Goal: Task Accomplishment & Management: Complete application form

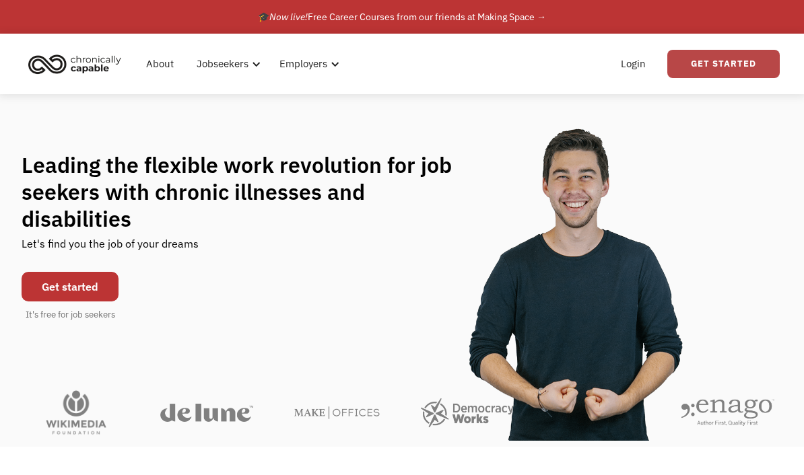
click at [720, 56] on link "Get Started" at bounding box center [723, 64] width 112 height 28
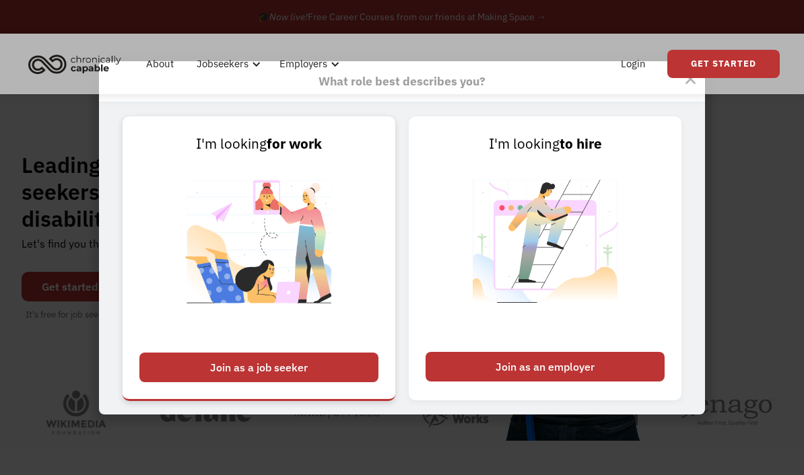
click at [326, 382] on div "Join as a job seeker" at bounding box center [258, 368] width 239 height 30
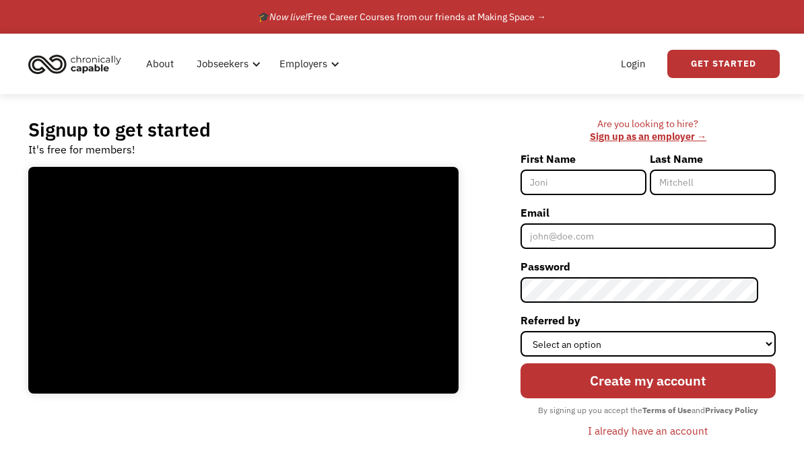
click at [90, 62] on img "home" at bounding box center [74, 64] width 101 height 30
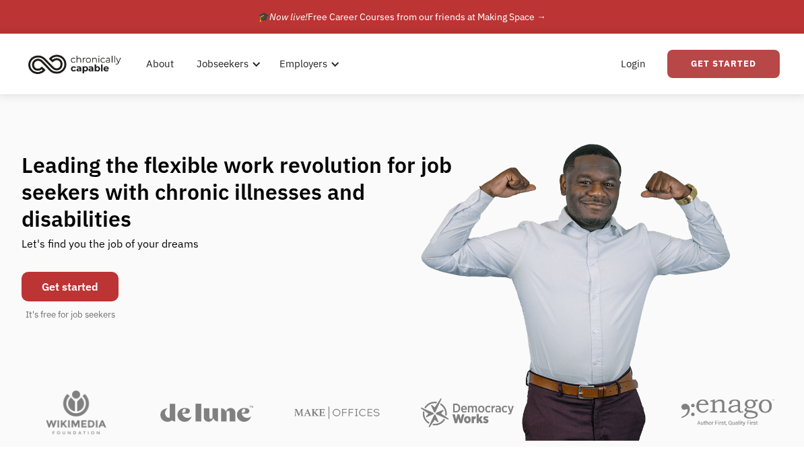
click at [730, 65] on link "Get Started" at bounding box center [723, 64] width 112 height 28
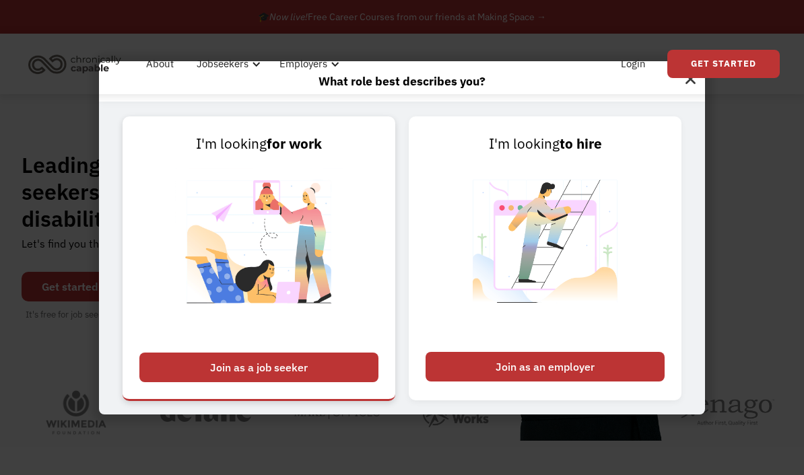
click at [333, 382] on div "Join as a job seeker" at bounding box center [258, 368] width 239 height 30
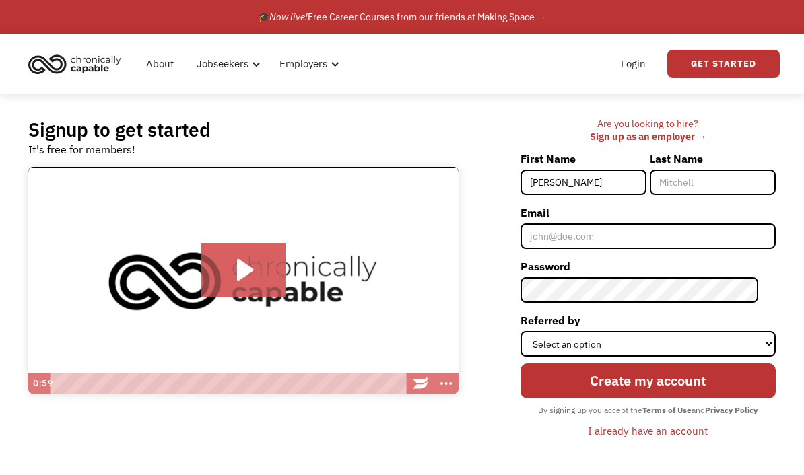
type input "Aimée"
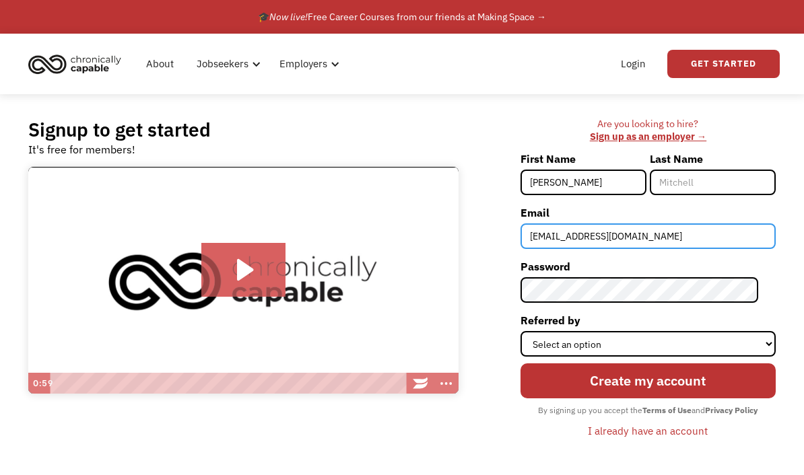
type input "Aimsizzle@gmail.com"
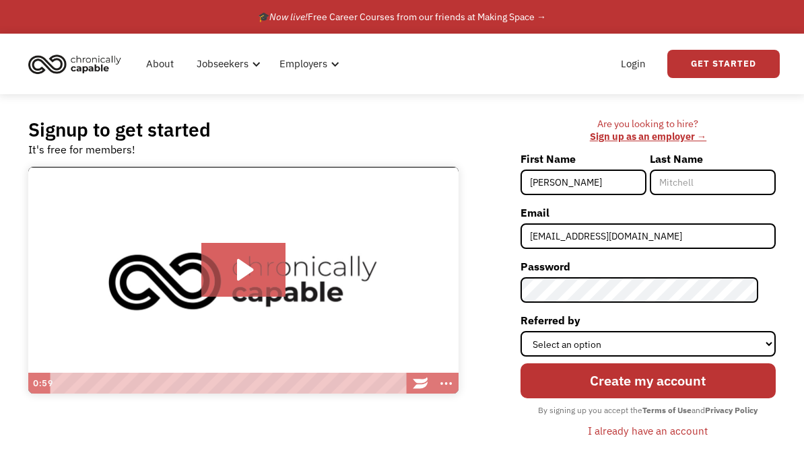
click at [594, 180] on input "Aimée" at bounding box center [583, 183] width 126 height 26
type input "Aimee"
click at [734, 174] on input "Last Name" at bounding box center [713, 183] width 126 height 26
type input "Woods-Murphy"
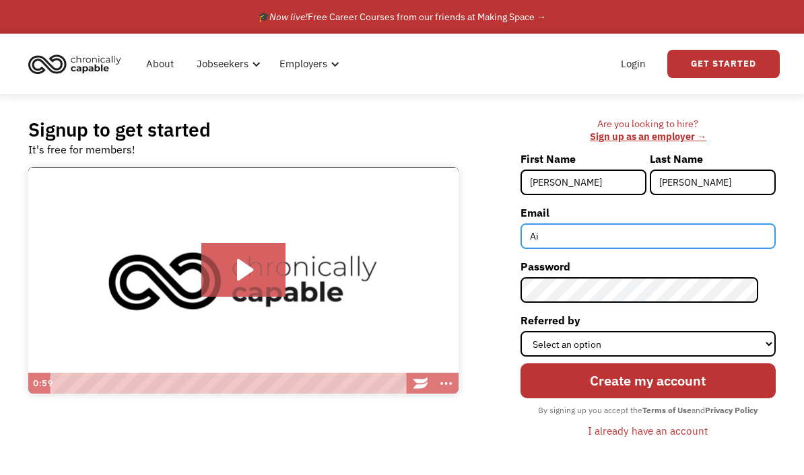
type input "A"
type input "AimeeJoan93@gmail.com"
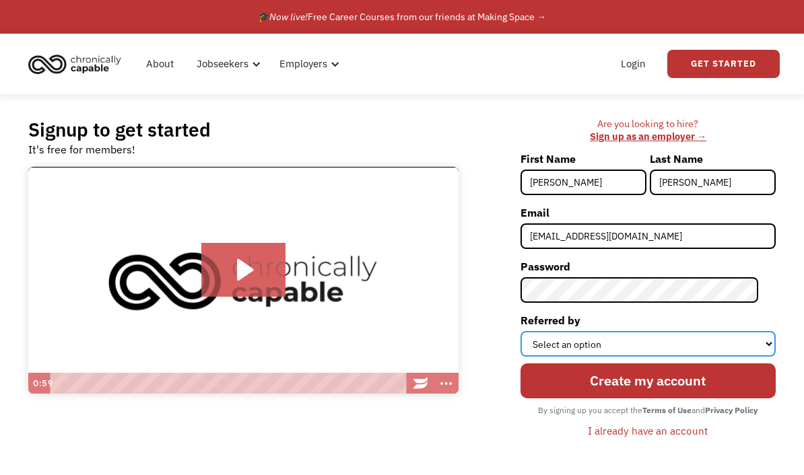
click at [592, 349] on select "Select an option Instagram Facebook Twitter Search Engine News Article Word of …" at bounding box center [647, 344] width 255 height 26
select select "Search Engine"
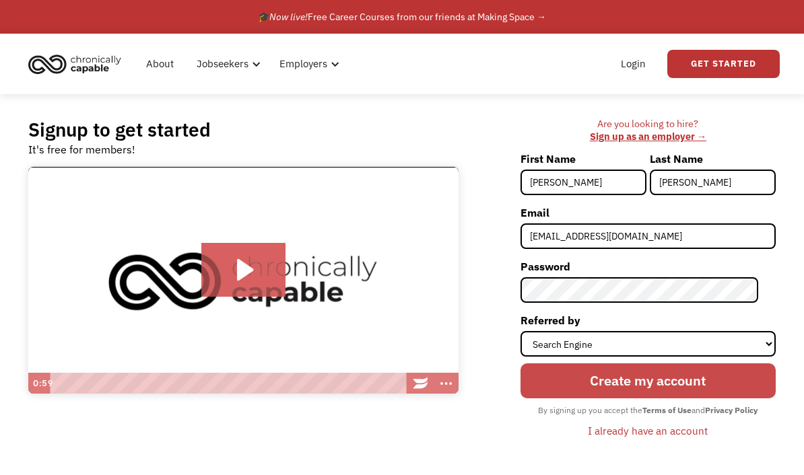
click at [712, 387] on input "Create my account" at bounding box center [647, 380] width 255 height 35
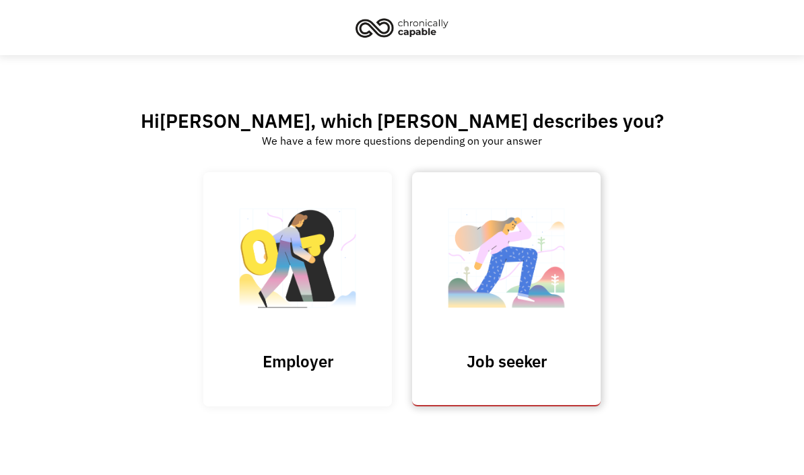
click at [565, 352] on link "Job seeker" at bounding box center [506, 289] width 188 height 234
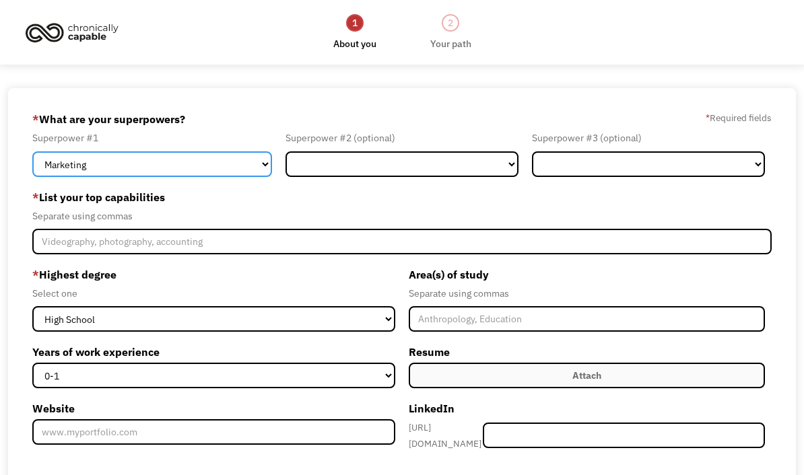
click at [261, 162] on select "Marketing Human Resources Finance Technology Operations Sales Industrial & Manu…" at bounding box center [152, 164] width 240 height 26
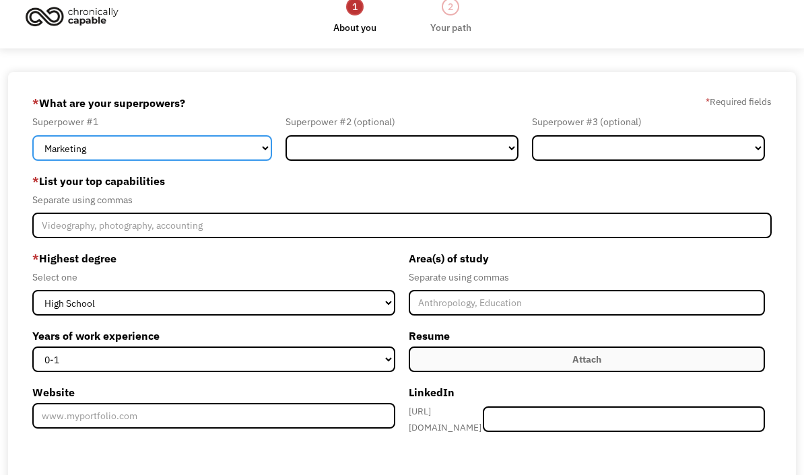
scroll to position [23, 0]
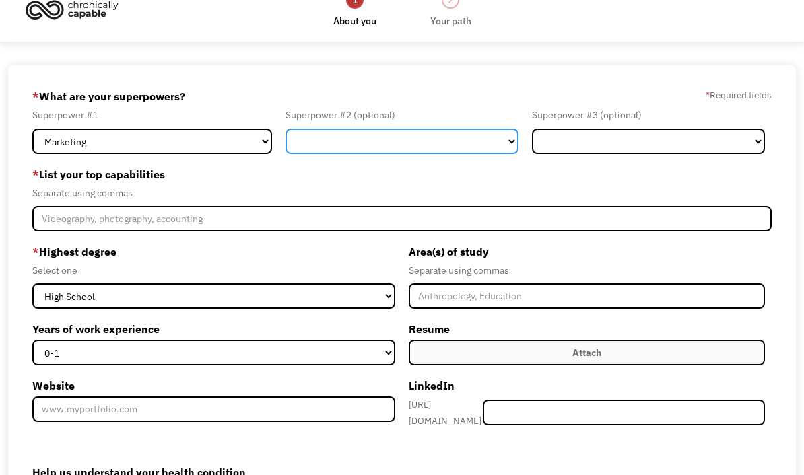
click at [509, 145] on select "Marketing Human Resources Finance Technology Operations Sales Industrial & Manu…" at bounding box center [401, 142] width 233 height 26
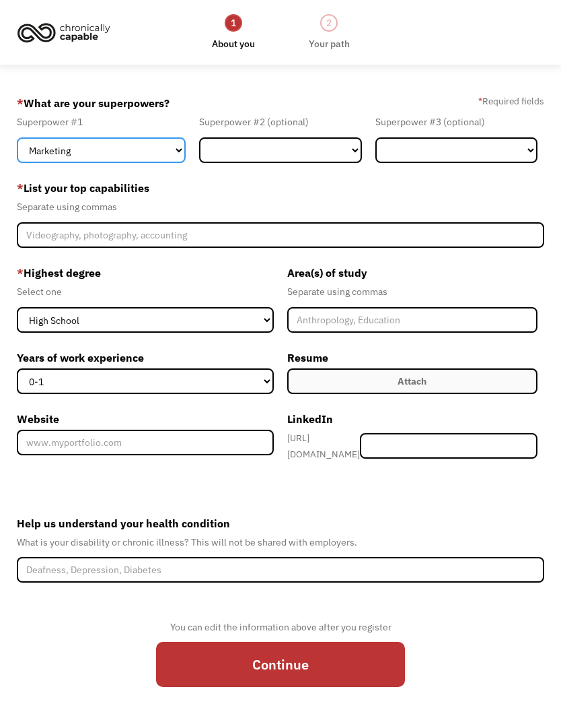
click at [176, 155] on select "Marketing Human Resources Finance Technology Operations Sales Industrial & Manu…" at bounding box center [101, 150] width 169 height 26
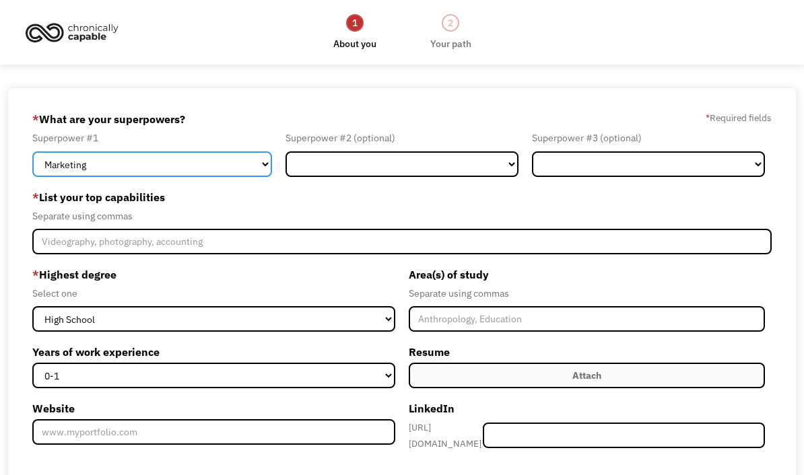
click at [260, 172] on select "Marketing Human Resources Finance Technology Operations Sales Industrial & Manu…" at bounding box center [152, 164] width 240 height 26
click at [254, 165] on select "Marketing Human Resources Finance Technology Operations Sales Industrial & Manu…" at bounding box center [152, 164] width 240 height 26
select select "Design"
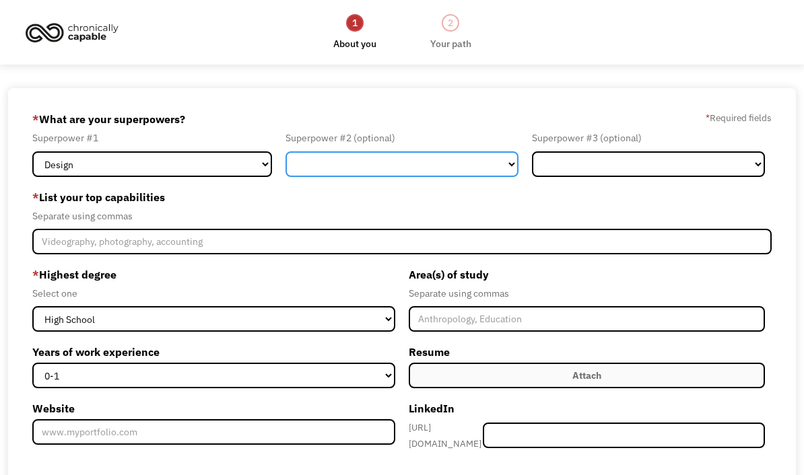
click at [333, 166] on select "Marketing Human Resources Finance Technology Operations Sales Industrial & Manu…" at bounding box center [401, 164] width 233 height 26
click at [331, 168] on select "Marketing Human Resources Finance Technology Operations Sales Industrial & Manu…" at bounding box center [401, 164] width 233 height 26
select select "Other"
click at [510, 166] on select "Marketing Human Resources Finance Technology Operations Sales Industrial & Manu…" at bounding box center [401, 164] width 233 height 26
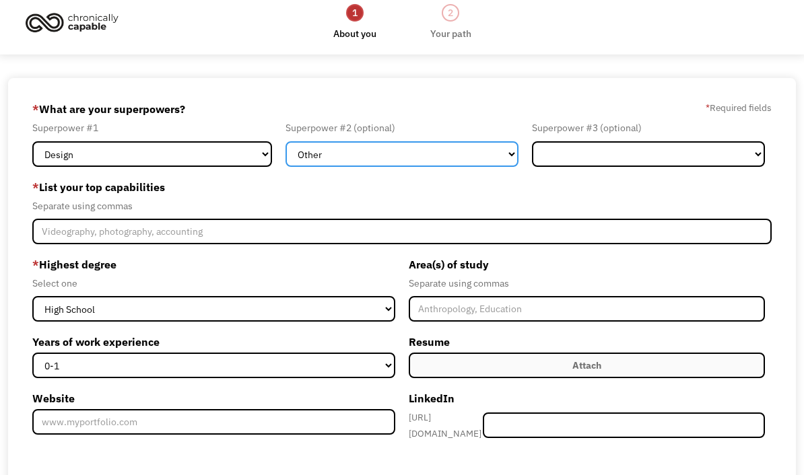
scroll to position [37, 0]
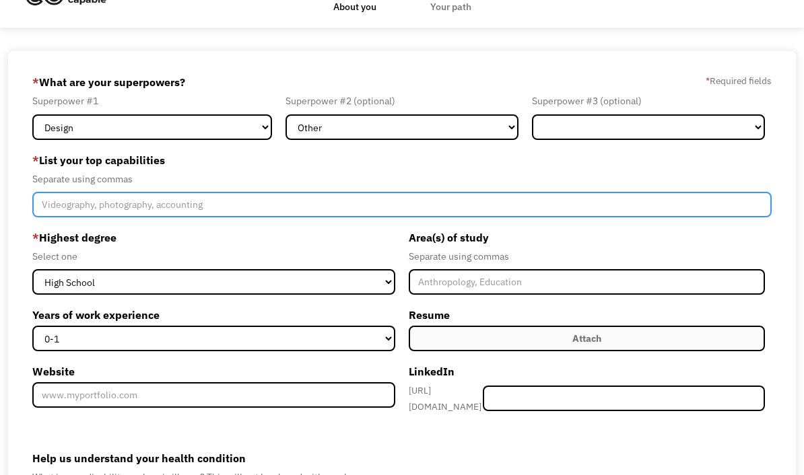
click at [301, 204] on input "Member-Create-Step1" at bounding box center [401, 205] width 739 height 26
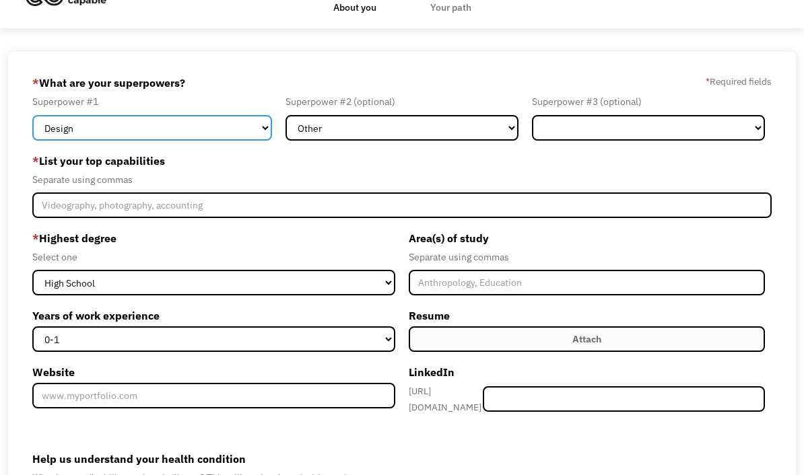
click at [256, 135] on select "Marketing Human Resources Finance Technology Operations Sales Industrial & Manu…" at bounding box center [152, 128] width 240 height 26
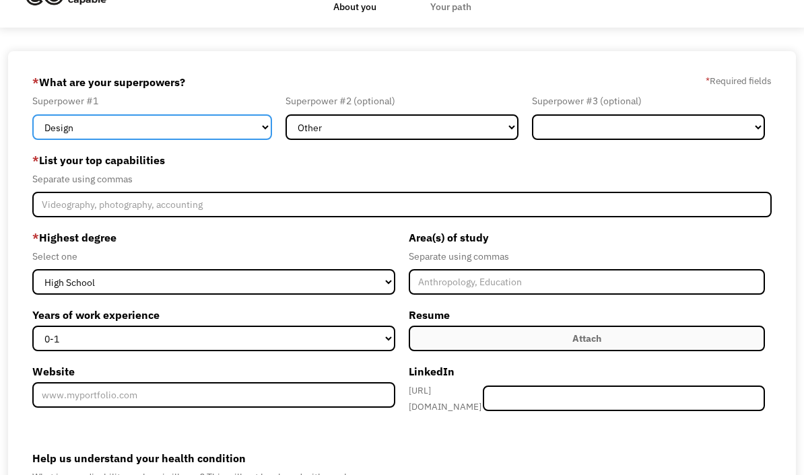
select select "Other"
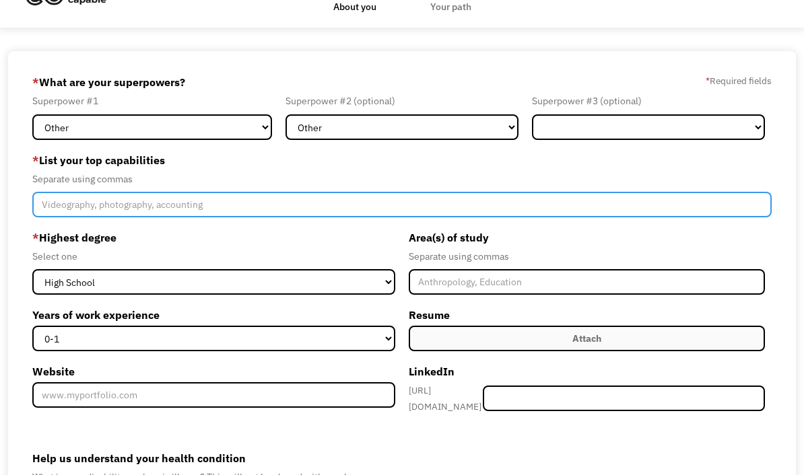
click at [207, 215] on input "Member-Create-Step1" at bounding box center [401, 205] width 739 height 26
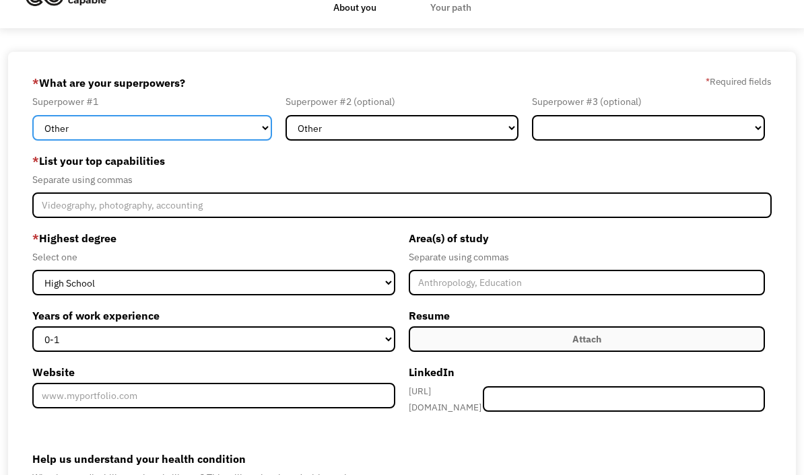
click at [268, 130] on select "Marketing Human Resources Finance Technology Operations Sales Industrial & Manu…" at bounding box center [152, 128] width 240 height 26
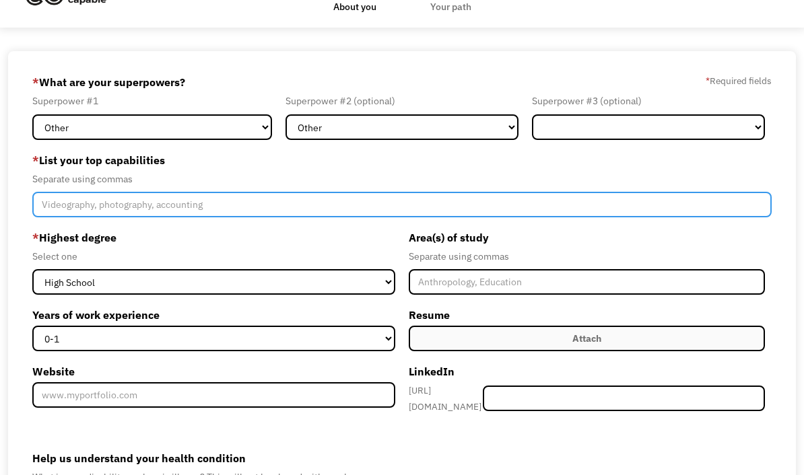
click at [270, 209] on input "Member-Create-Step1" at bounding box center [401, 205] width 739 height 26
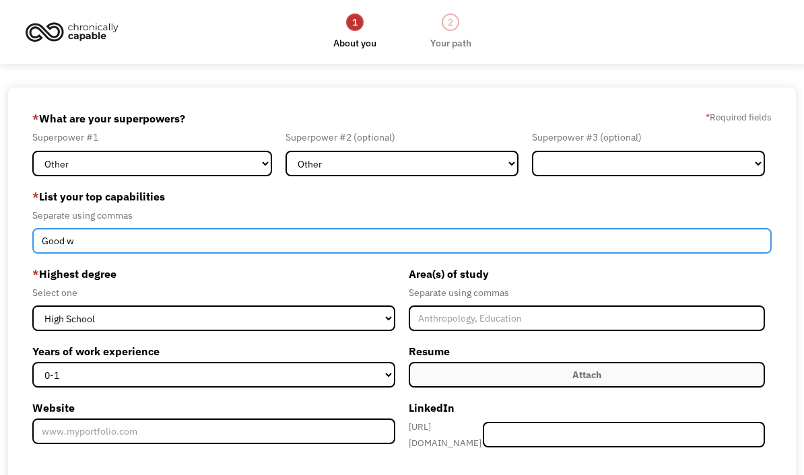
type input "Good w"
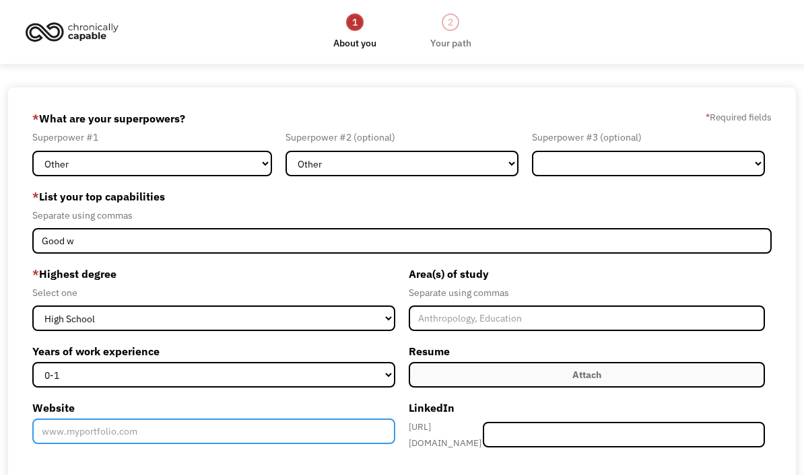
click at [125, 427] on input "Website" at bounding box center [213, 432] width 363 height 26
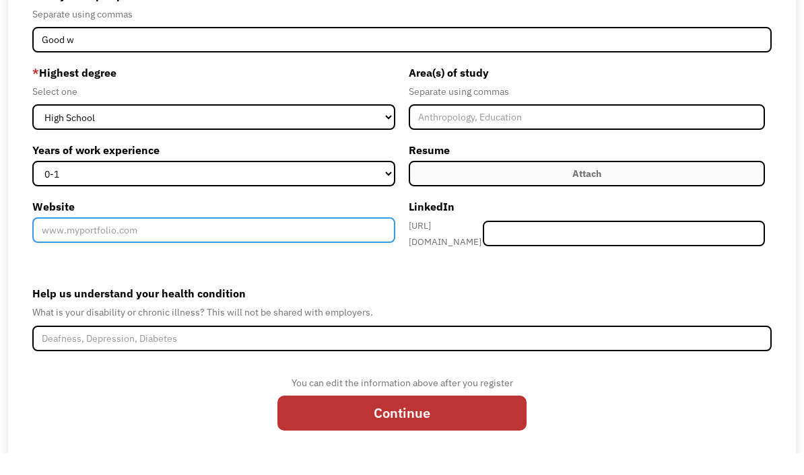
type input "i"
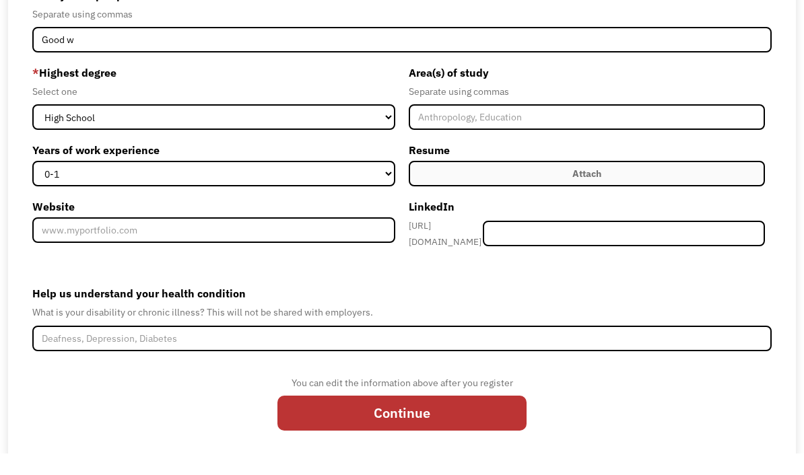
click at [219, 28] on div "Separate using commas" at bounding box center [401, 36] width 739 height 16
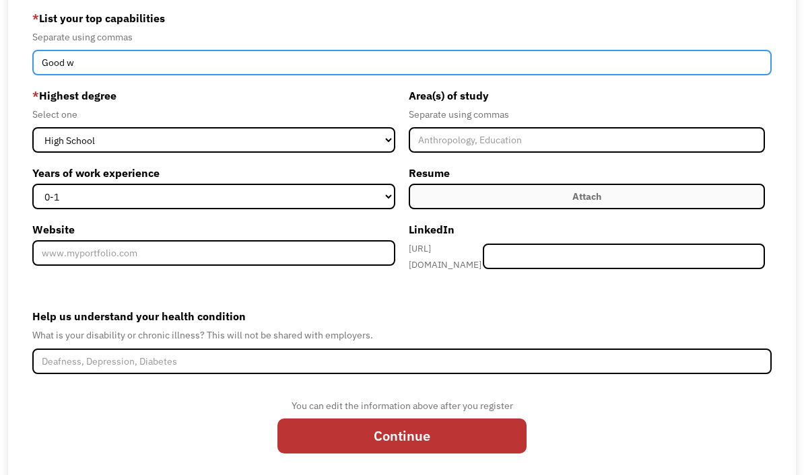
click at [273, 75] on input "Good w" at bounding box center [401, 63] width 739 height 26
type input "Good with kids"
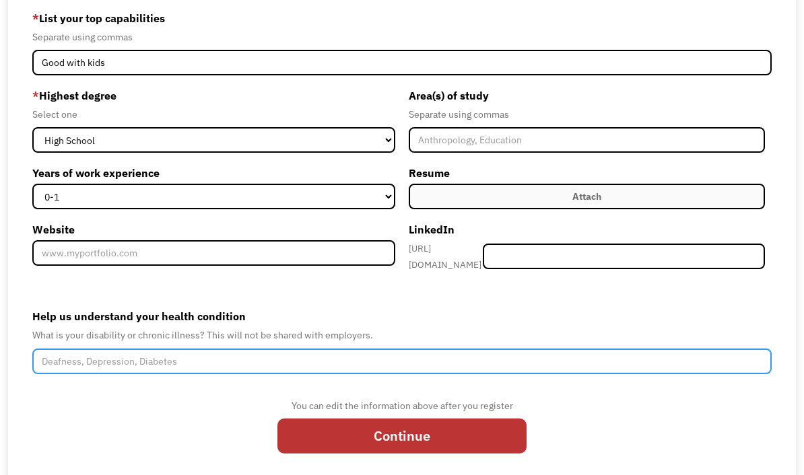
click at [510, 363] on input "Help us understand your health condition" at bounding box center [401, 362] width 739 height 26
type input "L"
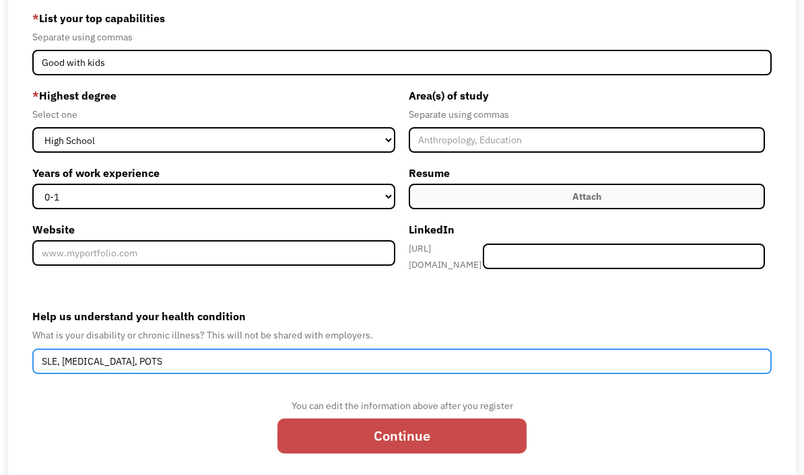
type input "SLE, fibromyalgia, POTS"
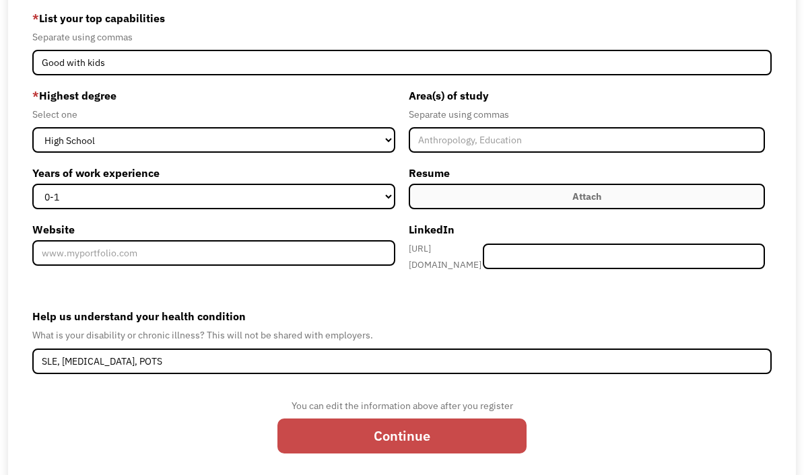
click at [489, 434] on input "Continue" at bounding box center [401, 436] width 249 height 35
type input "Please wait..."
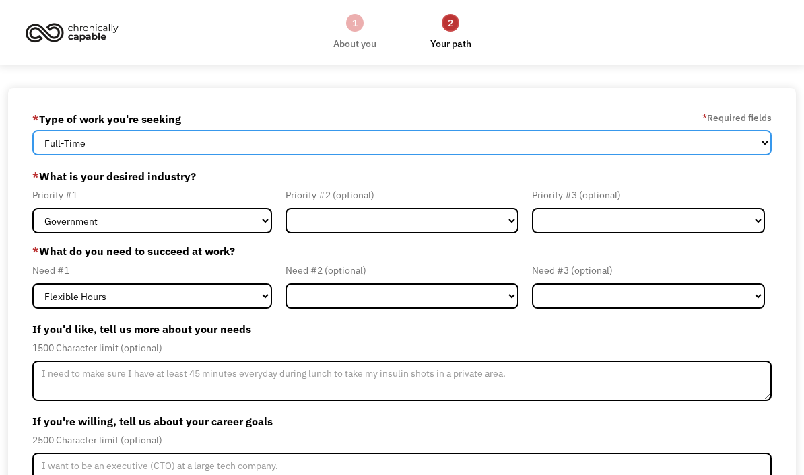
click at [744, 143] on select "Full-Time Part-Time Both Full-Time and Part-Time" at bounding box center [401, 143] width 739 height 26
select select "part-time"
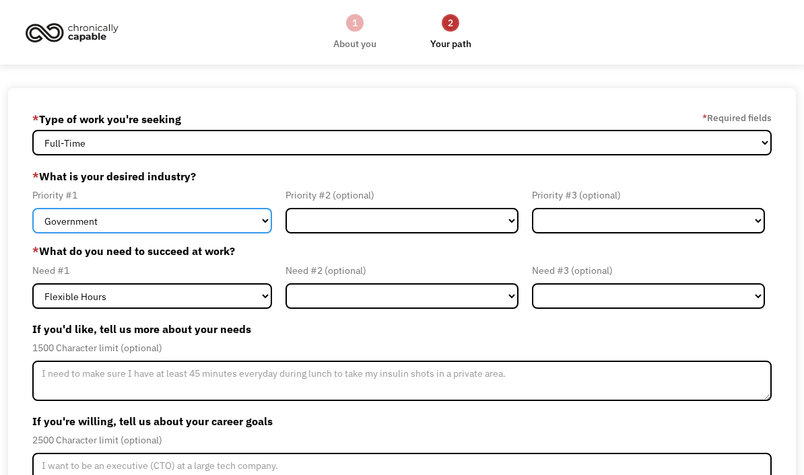
click at [265, 226] on select "Government Finance & Insurance Health & Social Care Tech & Engineering Creative…" at bounding box center [152, 221] width 240 height 26
select select "Creative & Design"
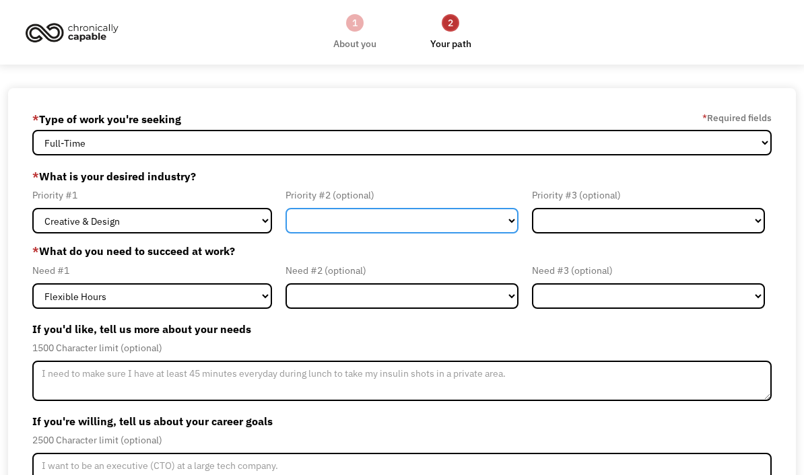
click at [437, 228] on select "Government Finance & Insurance Health & Social Care Tech & Engineering Creative…" at bounding box center [401, 221] width 233 height 26
click at [408, 225] on select "Government Finance & Insurance Health & Social Care Tech & Engineering Creative…" at bounding box center [401, 221] width 233 height 26
select select "Health & Social Care"
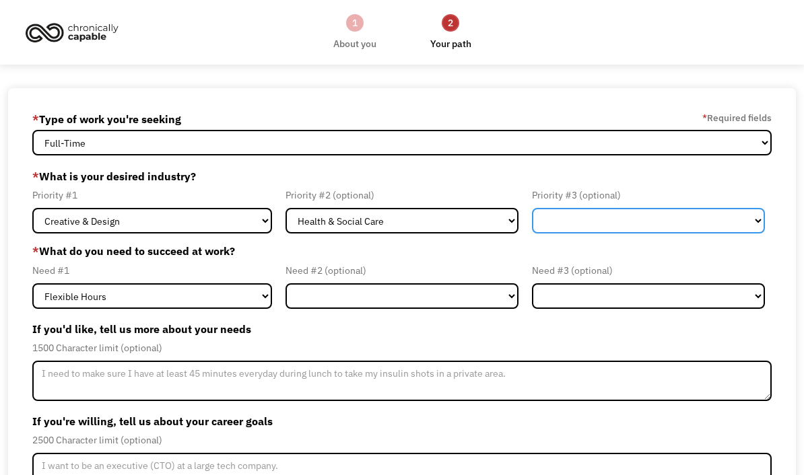
click at [678, 223] on select "Government Finance & Insurance Health & Social Care Tech & Engineering Creative…" at bounding box center [648, 221] width 233 height 26
select select "Education"
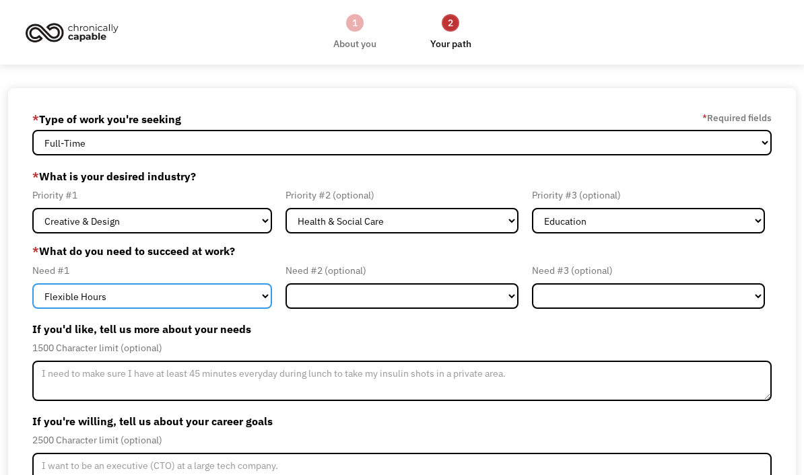
click at [257, 303] on select "Flexible Hours Remote Work Service Animal On-site Accommodations Visual Support…" at bounding box center [152, 296] width 240 height 26
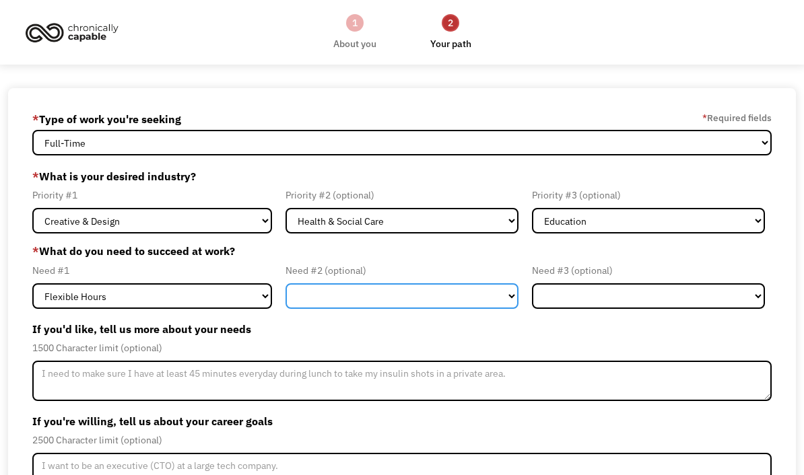
click at [384, 306] on select "Flexible Hours Remote Work Service Animal On-site Accommodations Visual Support…" at bounding box center [401, 296] width 233 height 26
click at [387, 303] on select "Flexible Hours Remote Work Service Animal On-site Accommodations Visual Support…" at bounding box center [401, 296] width 233 height 26
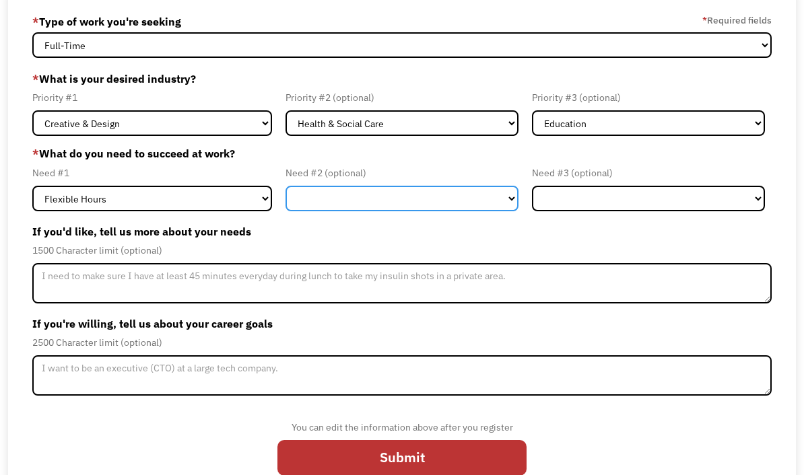
scroll to position [97, 0]
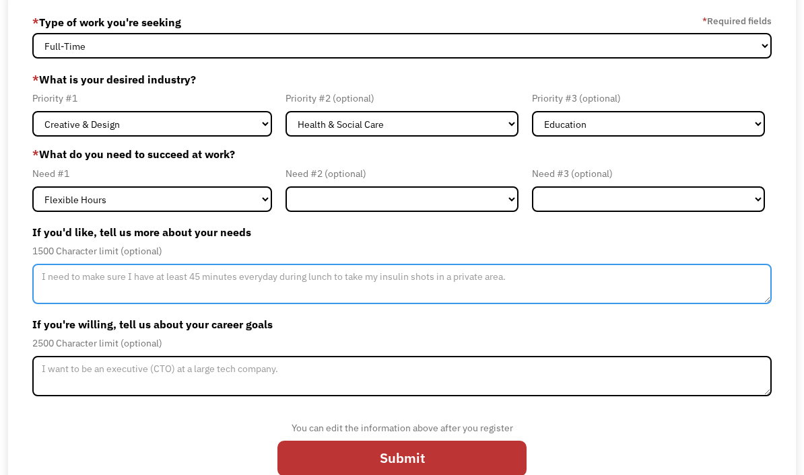
click at [421, 291] on textarea "Member-Update-Form-Step2" at bounding box center [401, 284] width 739 height 40
type textarea "I’m photosensitive, chronic fatigue"
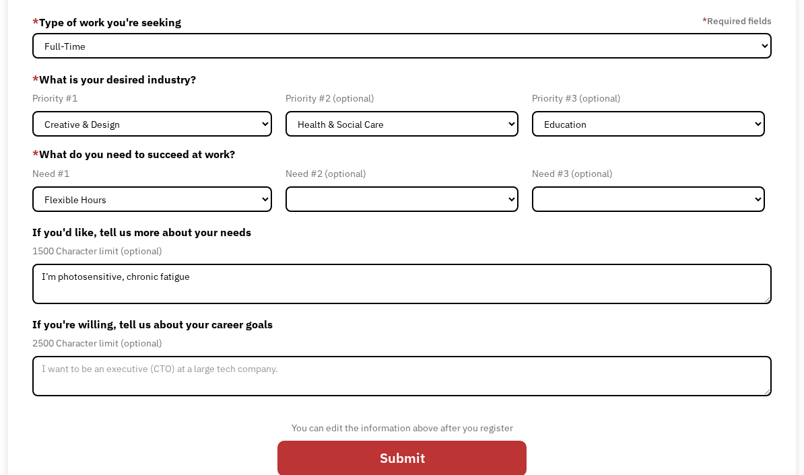
click at [603, 388] on textarea "Member-Update-Form-Step2" at bounding box center [401, 376] width 739 height 40
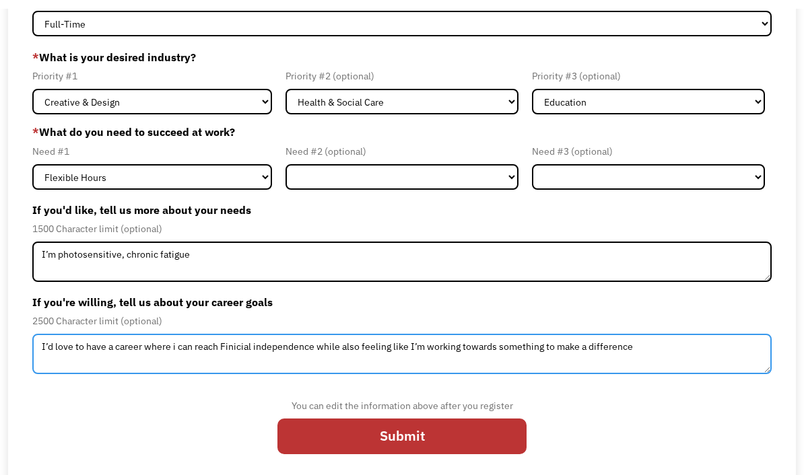
scroll to position [141, 0]
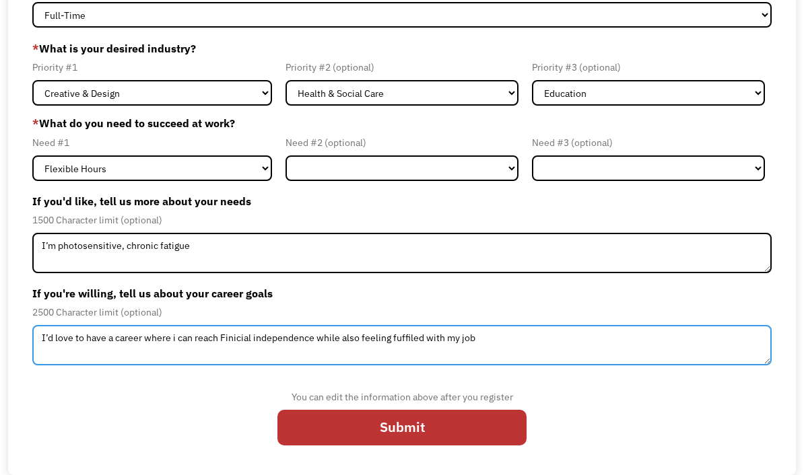
click at [409, 328] on textarea "I’d love to have a career where i can reach Finicial independence while also fe…" at bounding box center [401, 345] width 739 height 40
click at [415, 336] on textarea "I’d love to have a career where i can reach Finicial independence while also fe…" at bounding box center [401, 345] width 739 height 40
type textarea "I’d love to have a career where i can reach Finicial independence while also fe…"
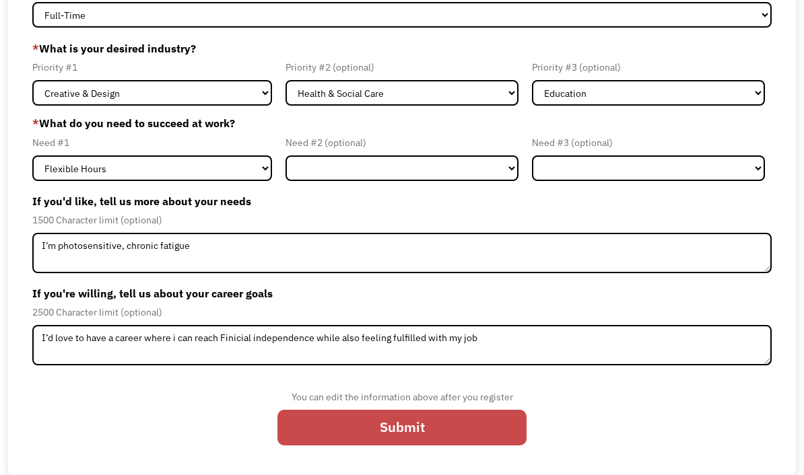
click at [483, 429] on input "Submit" at bounding box center [401, 427] width 249 height 35
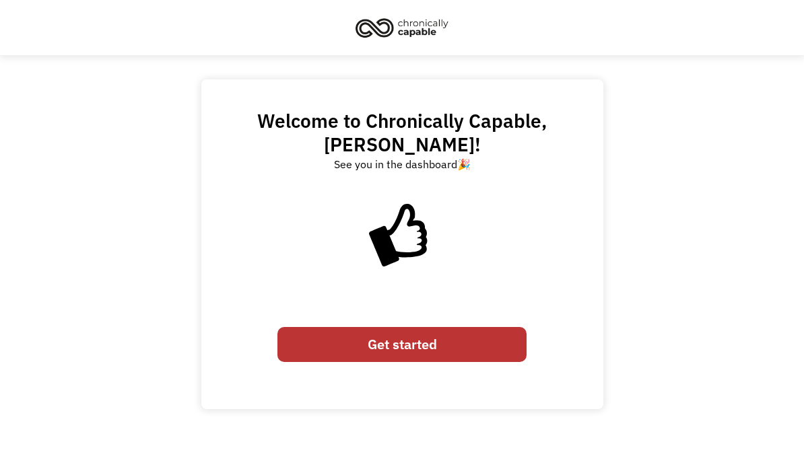
click at [494, 327] on link "Get started" at bounding box center [401, 344] width 249 height 35
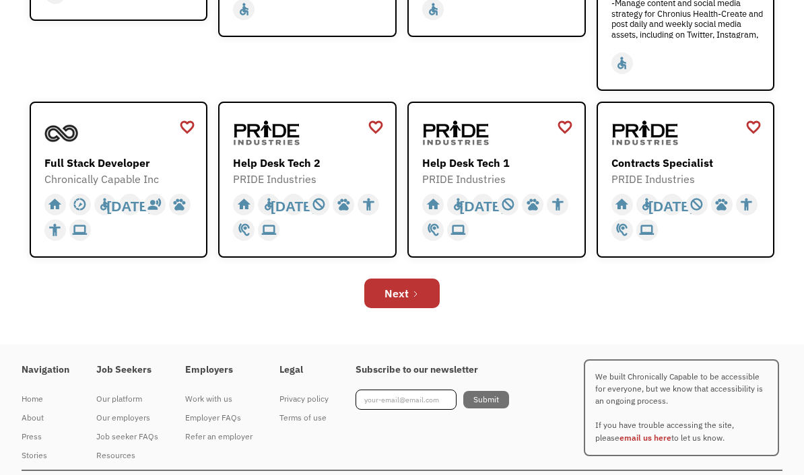
scroll to position [478, 0]
click at [423, 309] on link "Next" at bounding box center [401, 294] width 75 height 30
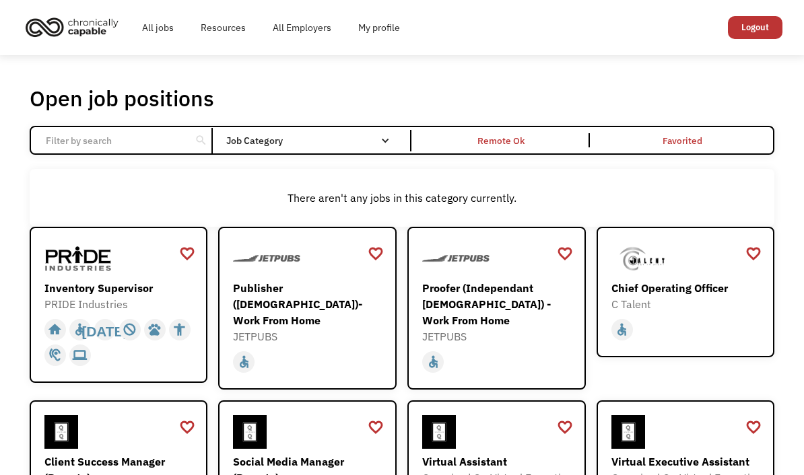
click at [182, 151] on input "Email Form" at bounding box center [111, 141] width 146 height 26
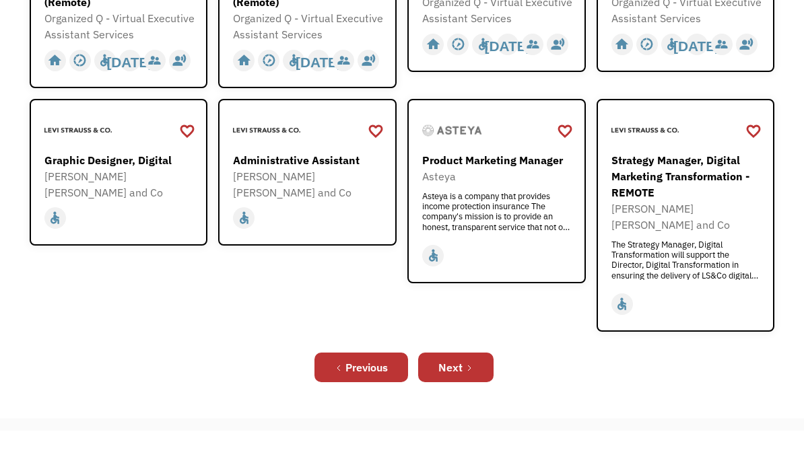
scroll to position [432, 0]
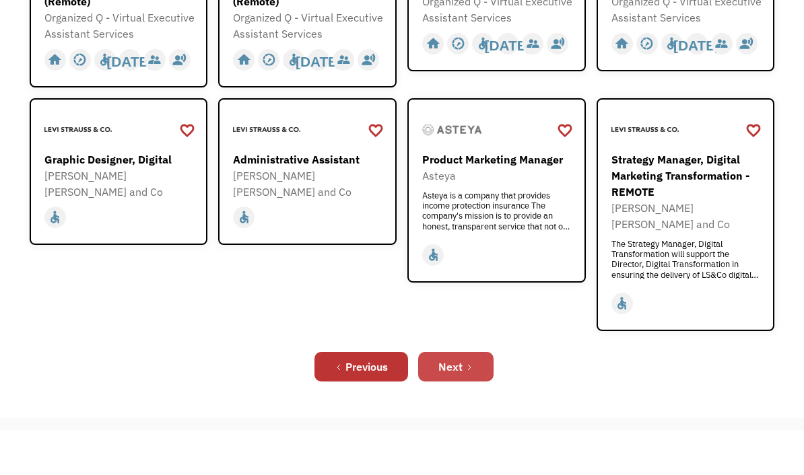
click at [449, 403] on div "Next" at bounding box center [450, 411] width 24 height 16
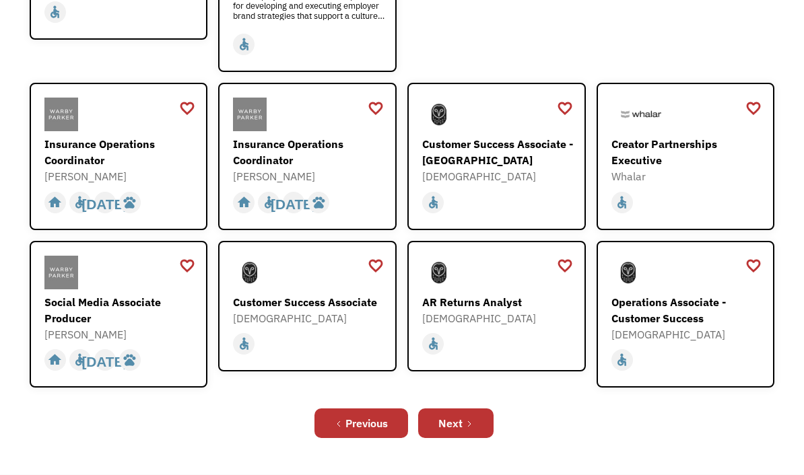
scroll to position [388, 0]
click at [407, 421] on link "Previous" at bounding box center [361, 423] width 94 height 30
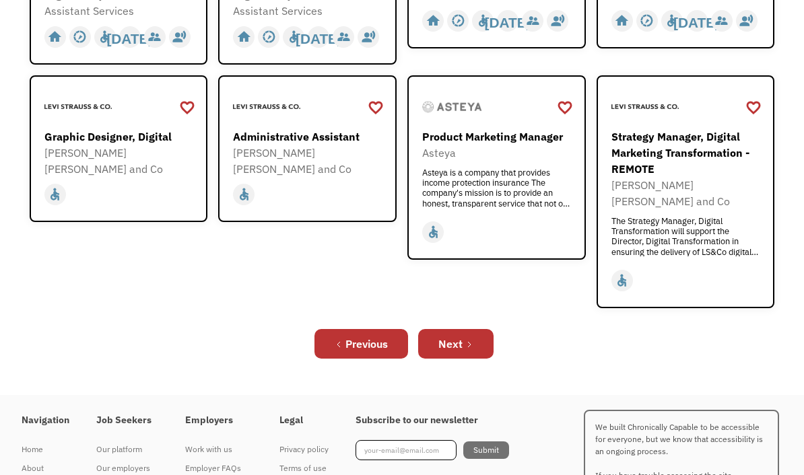
scroll to position [510, 0]
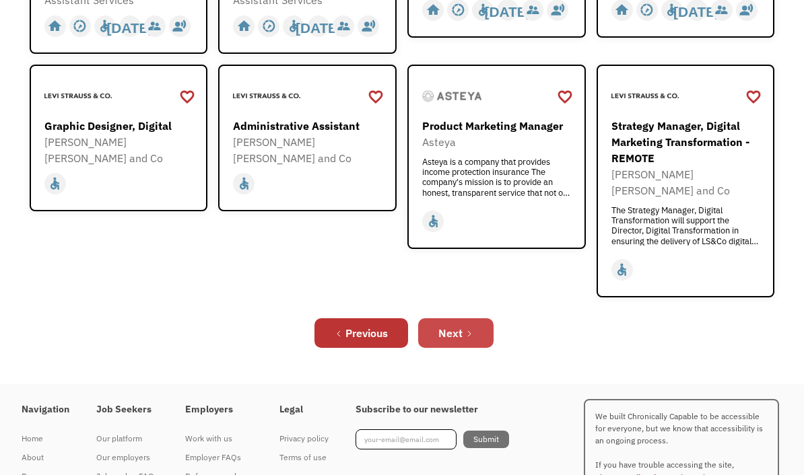
click at [444, 339] on div "Next" at bounding box center [450, 333] width 24 height 16
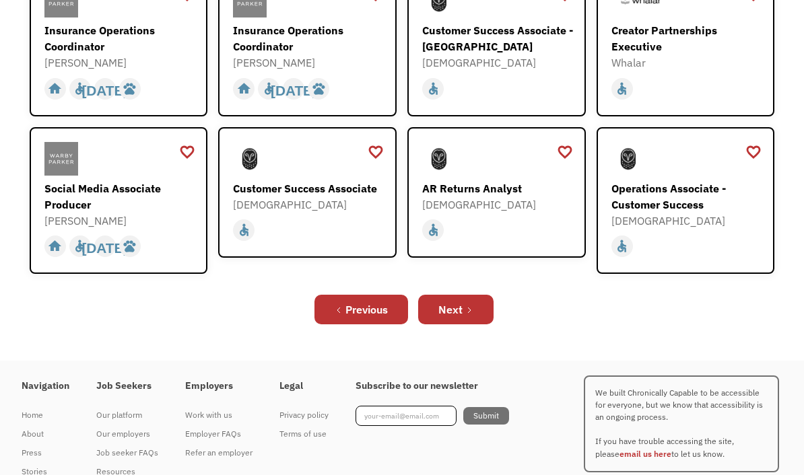
scroll to position [501, 0]
click at [448, 313] on div "Next" at bounding box center [450, 310] width 24 height 16
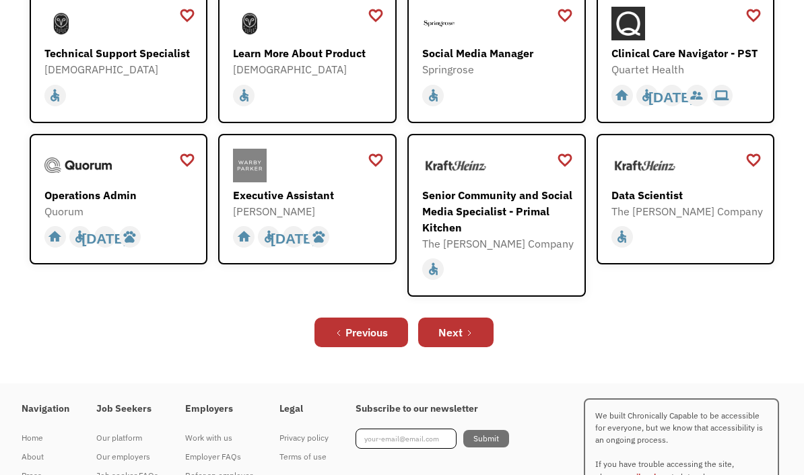
scroll to position [400, 0]
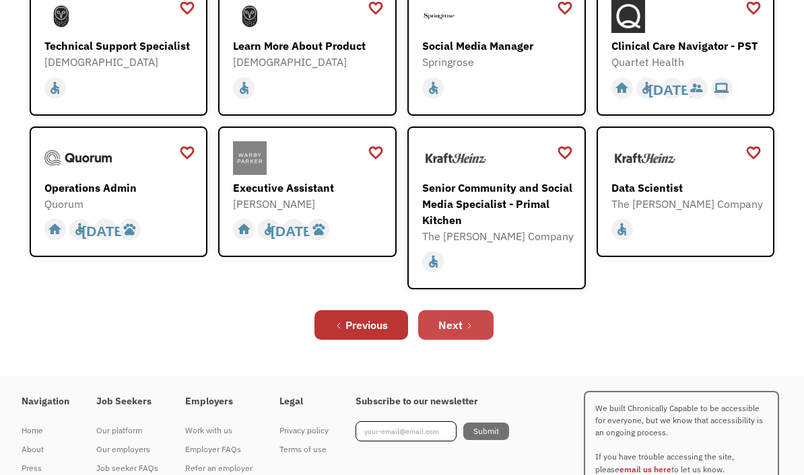
click at [449, 333] on div "Next" at bounding box center [450, 325] width 24 height 16
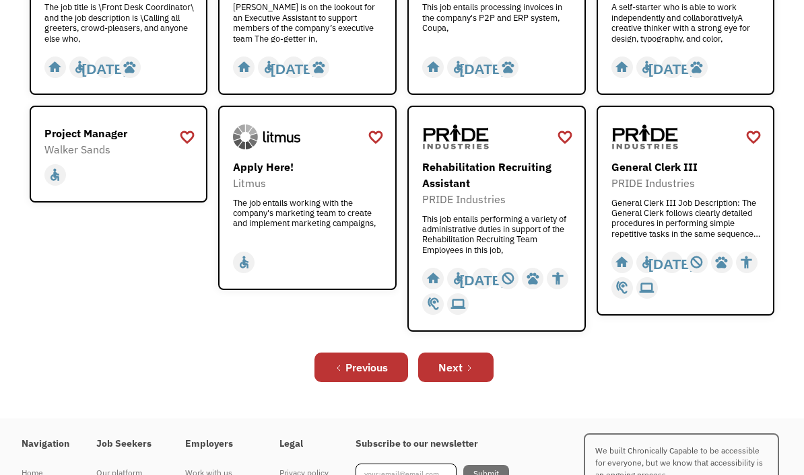
scroll to position [482, 0]
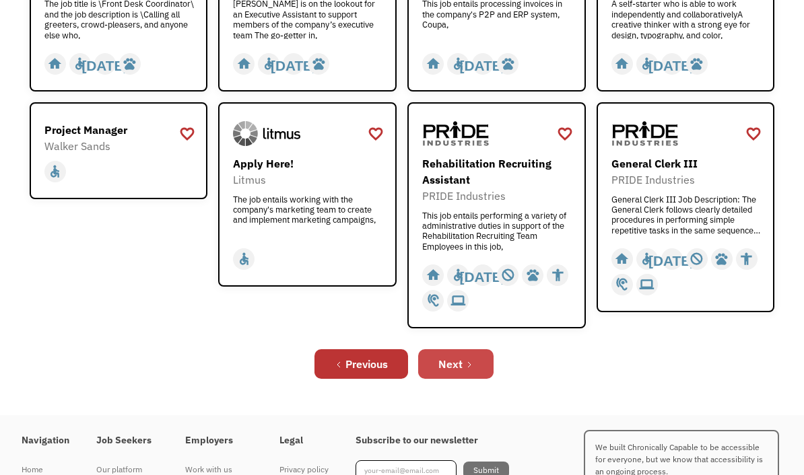
click at [446, 379] on link "Next" at bounding box center [455, 364] width 75 height 30
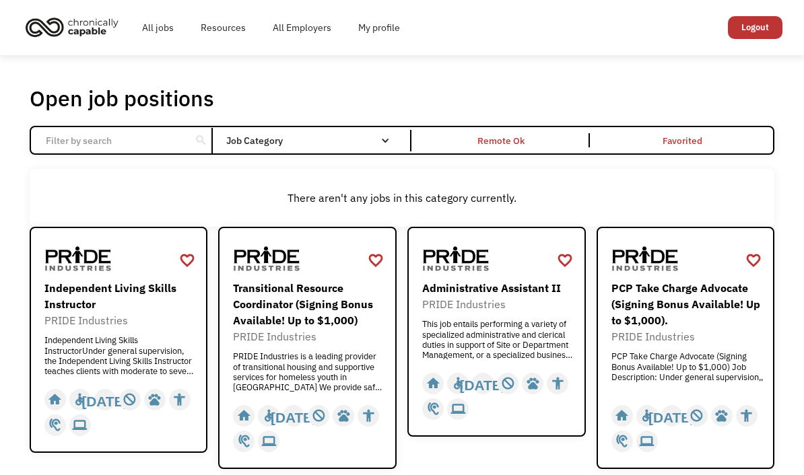
click at [380, 145] on div "Email Form" at bounding box center [384, 140] width 9 height 9
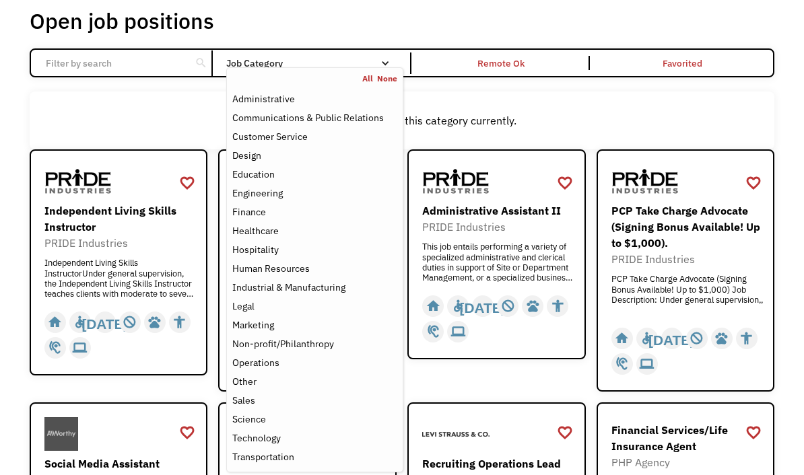
scroll to position [75, 0]
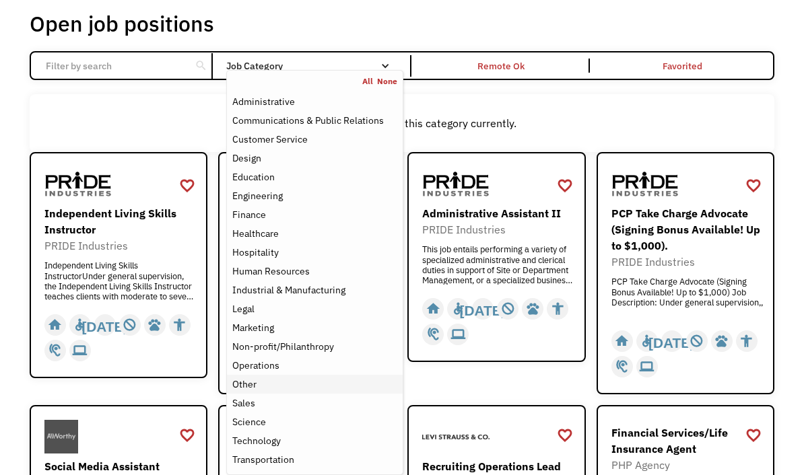
click at [314, 389] on div "Other" at bounding box center [314, 384] width 165 height 16
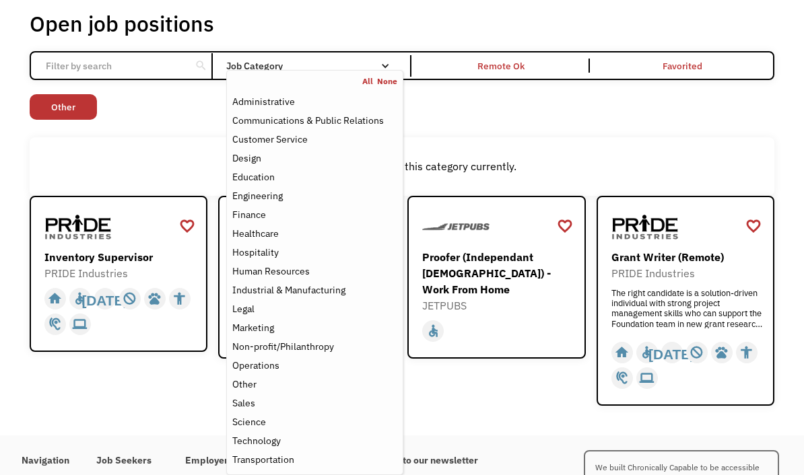
click at [484, 406] on div "favorite_border favorite Saving Proofer (Independant [DEMOGRAPHIC_DATA]) - Work…" at bounding box center [496, 301] width 178 height 210
